Goal: Entertainment & Leisure: Consume media (video, audio)

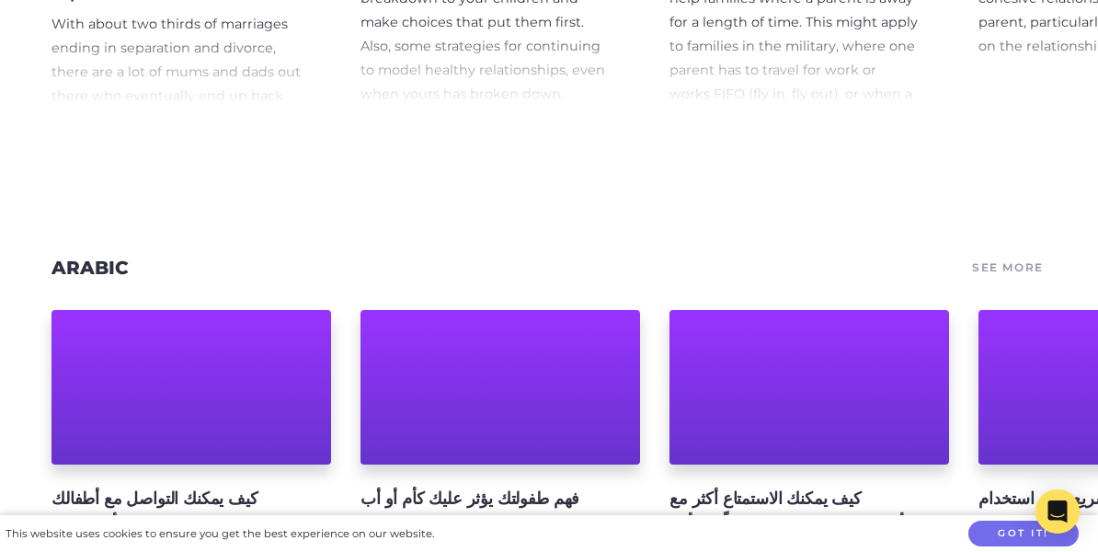
scroll to position [16892, 0]
